Goal: Information Seeking & Learning: Check status

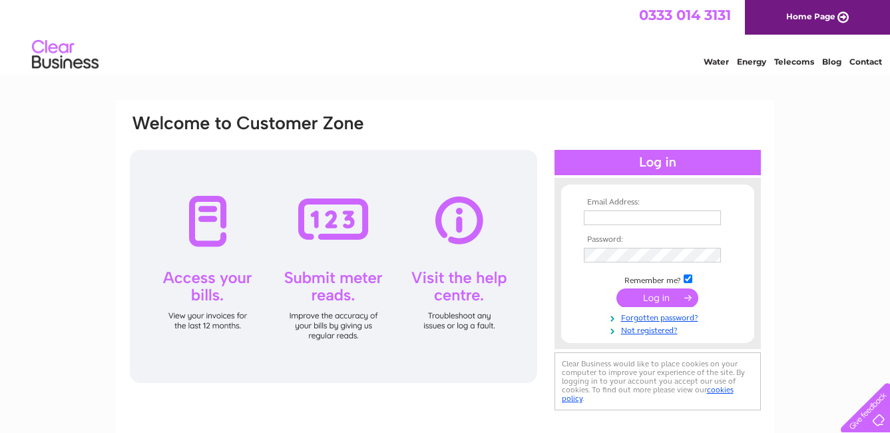
type input "hicks298@aol.com"
click at [670, 291] on input "submit" at bounding box center [657, 297] width 82 height 19
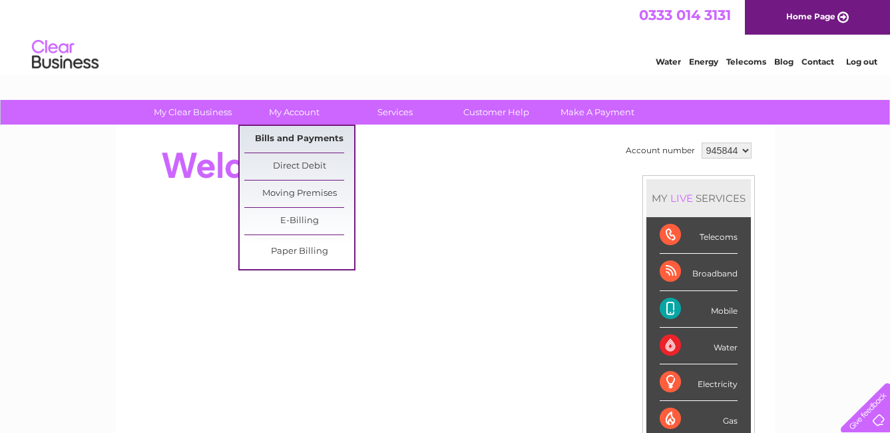
click at [296, 134] on link "Bills and Payments" at bounding box center [299, 139] width 110 height 27
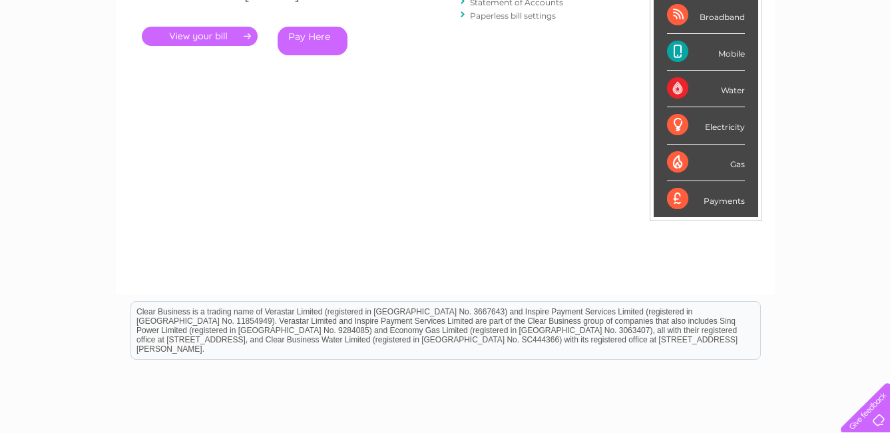
scroll to position [105, 0]
